Goal: Task Accomplishment & Management: Complete application form

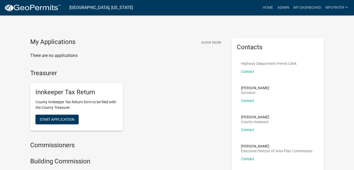
scroll to position [26, 0]
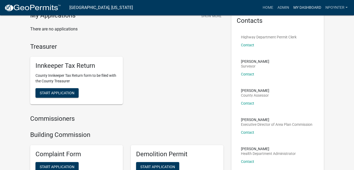
click at [307, 8] on link "My Dashboard" at bounding box center [307, 8] width 32 height 10
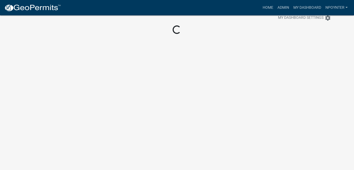
scroll to position [42, 0]
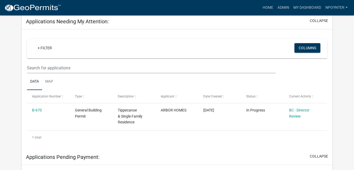
scroll to position [106, 0]
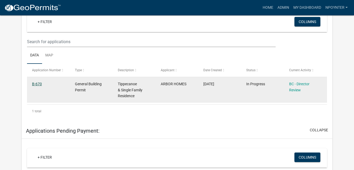
click at [38, 83] on link "B-670" at bounding box center [37, 84] width 10 height 4
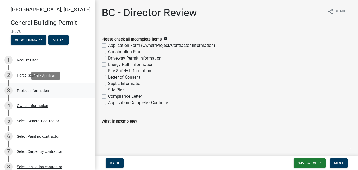
click at [22, 90] on div "Project Information" at bounding box center [33, 91] width 32 height 4
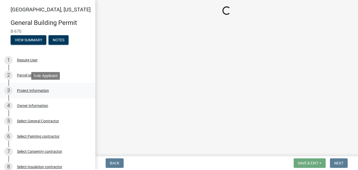
select select "284065a8-e45b-4e27-8ad0-db61958597b9"
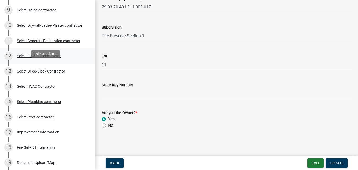
scroll to position [185, 0]
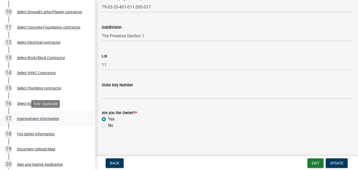
click at [31, 117] on div "Improvement Information" at bounding box center [38, 119] width 42 height 4
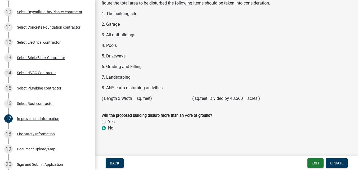
scroll to position [753, 0]
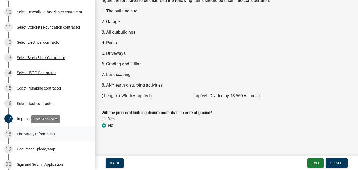
click at [36, 132] on div "Fire Safety Information" at bounding box center [36, 134] width 38 height 4
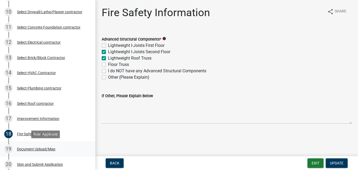
click at [37, 151] on div "19 Document Upload/Map" at bounding box center [45, 149] width 83 height 8
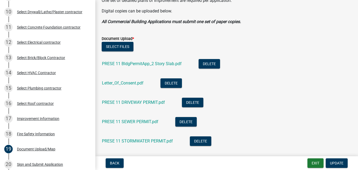
scroll to position [132, 0]
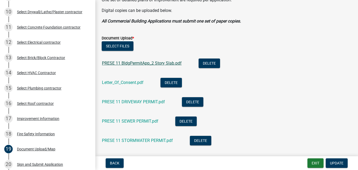
click at [125, 63] on link "PRESE 11 BldgPermitApp_2 Story Slab.pdf" at bounding box center [142, 63] width 80 height 5
click at [119, 81] on link "Letter_Of_Consent.pdf" at bounding box center [123, 82] width 42 height 5
click at [121, 100] on link "PRESE 11 DRIVEWAY PERMIT.pdf" at bounding box center [133, 101] width 63 height 5
click at [109, 120] on link "PRESE 11 SEWER PERMIT.pdf" at bounding box center [130, 121] width 56 height 5
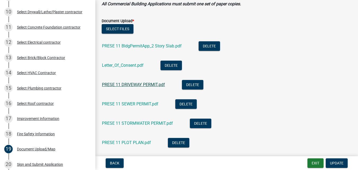
scroll to position [159, 0]
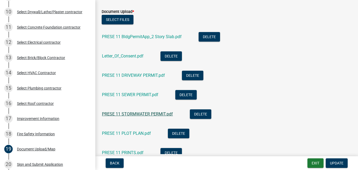
click at [126, 115] on link "PRESE 11 STORMWATER PERMIT.pdf" at bounding box center [137, 113] width 71 height 5
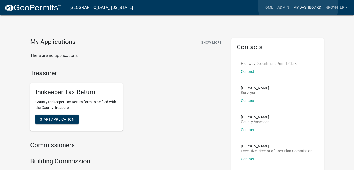
click at [298, 5] on link "My Dashboard" at bounding box center [307, 8] width 32 height 10
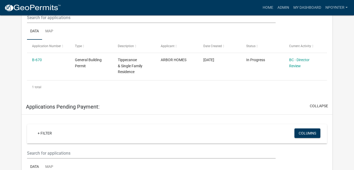
scroll to position [129, 0]
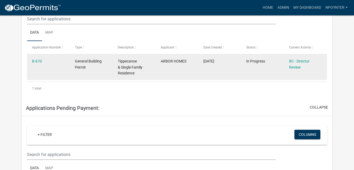
click at [33, 58] on datatable-body-cell "B-670" at bounding box center [48, 67] width 43 height 26
click at [33, 61] on link "B-670" at bounding box center [37, 61] width 10 height 4
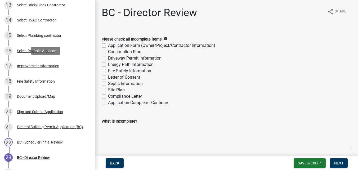
scroll to position [238, 0]
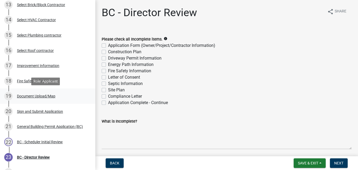
click at [34, 96] on div "Document Upload/Map" at bounding box center [36, 96] width 38 height 4
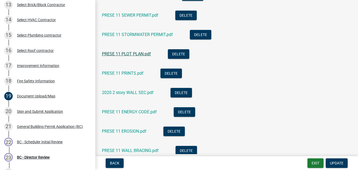
click at [134, 53] on link "PRESE 11 PLOT PLAN.pdf" at bounding box center [126, 53] width 49 height 5
click at [122, 73] on link "PRESE 11 PRINTS.pdf" at bounding box center [123, 73] width 42 height 5
click at [133, 111] on link "PRESE 11 ENERGY CODE.pdf" at bounding box center [129, 111] width 55 height 5
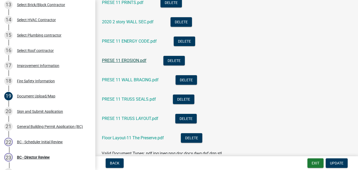
scroll to position [318, 0]
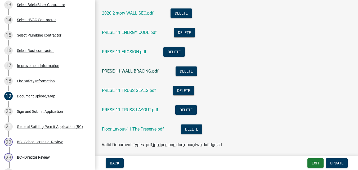
click at [139, 72] on link "PRESE 11 WALL BRACING.pdf" at bounding box center [130, 71] width 57 height 5
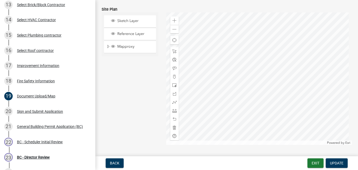
scroll to position [620, 0]
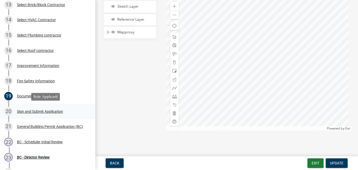
click at [36, 111] on div "Sign and Submit Application" at bounding box center [40, 112] width 46 height 4
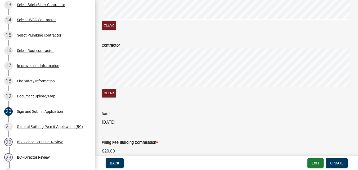
scroll to position [184, 0]
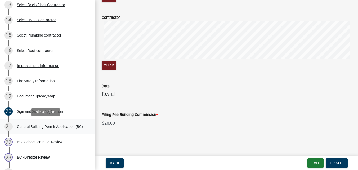
click at [41, 125] on div "General Building Permit Application (BC)" at bounding box center [50, 127] width 66 height 4
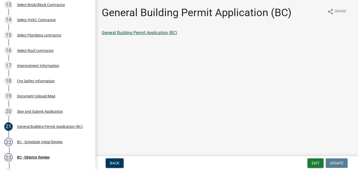
click at [162, 33] on link "General Building Permit Application (BC)" at bounding box center [139, 32] width 75 height 5
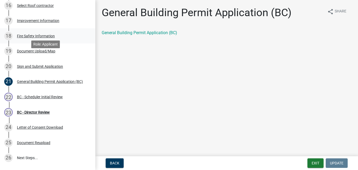
scroll to position [291, 0]
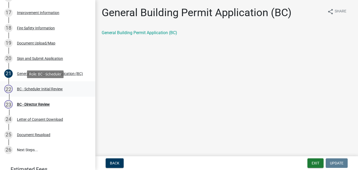
click at [31, 90] on div "BC - Scheduler Initial Review" at bounding box center [40, 89] width 46 height 4
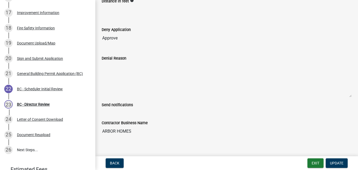
scroll to position [129, 0]
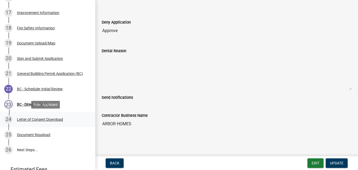
click at [32, 119] on div "Letter of Consent Download" at bounding box center [40, 120] width 46 height 4
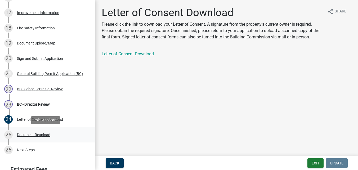
click at [42, 135] on div "Document Reupload" at bounding box center [33, 135] width 33 height 4
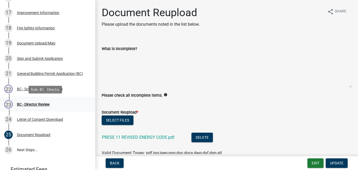
click at [37, 104] on div "BC - Director Review" at bounding box center [33, 104] width 33 height 4
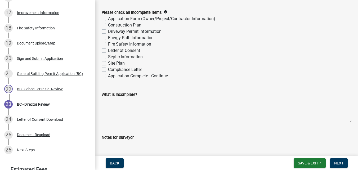
scroll to position [26, 0]
click at [108, 76] on label "Application Complete - Continue" at bounding box center [138, 76] width 60 height 6
click at [108, 76] on input "Application Complete - Continue" at bounding box center [109, 74] width 3 height 3
checkbox input "true"
checkbox input "false"
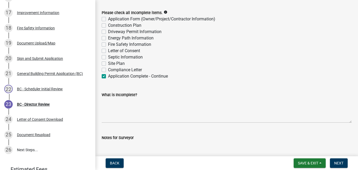
checkbox input "false"
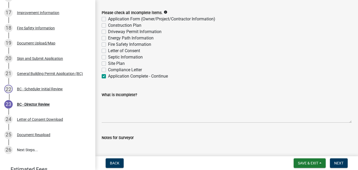
checkbox input "false"
checkbox input "true"
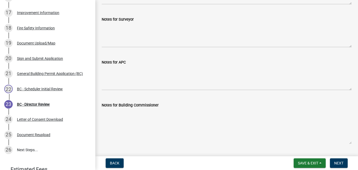
scroll to position [160, 0]
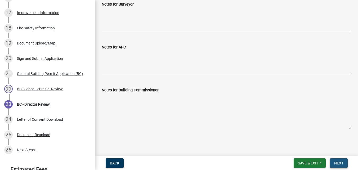
click at [340, 165] on span "Next" at bounding box center [338, 163] width 9 height 4
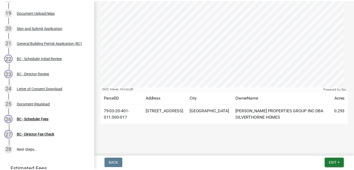
scroll to position [239, 0]
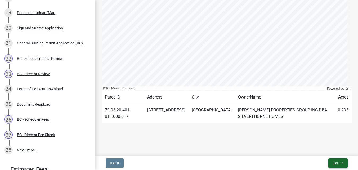
click at [338, 163] on span "Exit" at bounding box center [337, 163] width 8 height 4
click at [328, 150] on button "Save & Exit" at bounding box center [326, 149] width 42 height 13
